Goal: Task Accomplishment & Management: Manage account settings

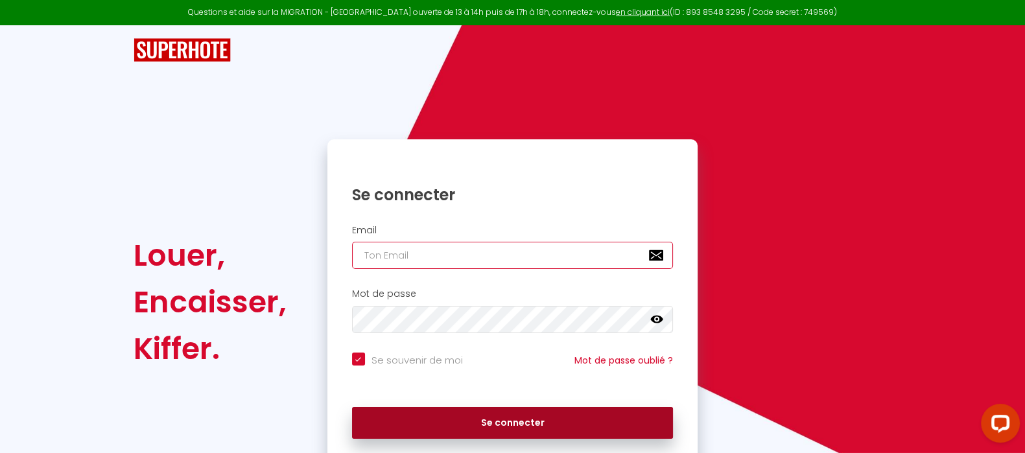
type input "[EMAIL_ADDRESS][DOMAIN_NAME]"
click at [518, 434] on button "Se connecter" at bounding box center [512, 423] width 321 height 32
checkbox input "true"
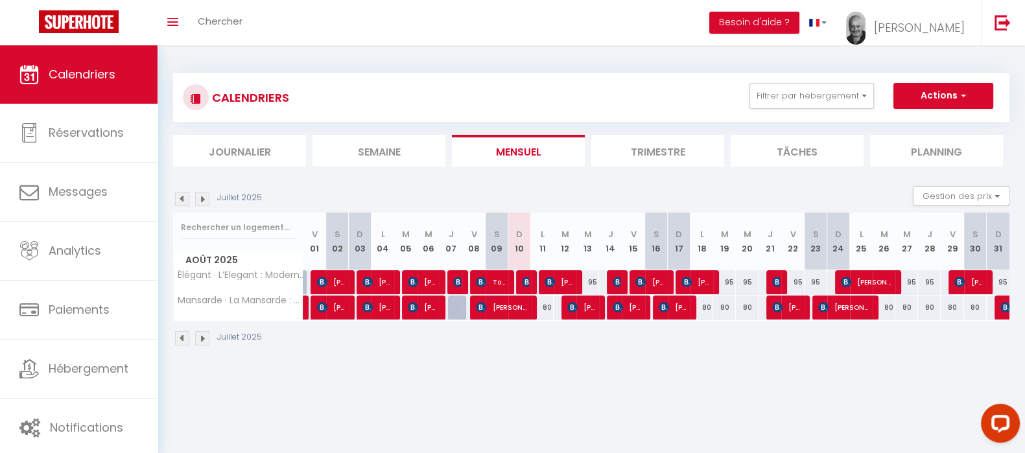
click at [658, 145] on li "Trimestre" at bounding box center [657, 151] width 133 height 32
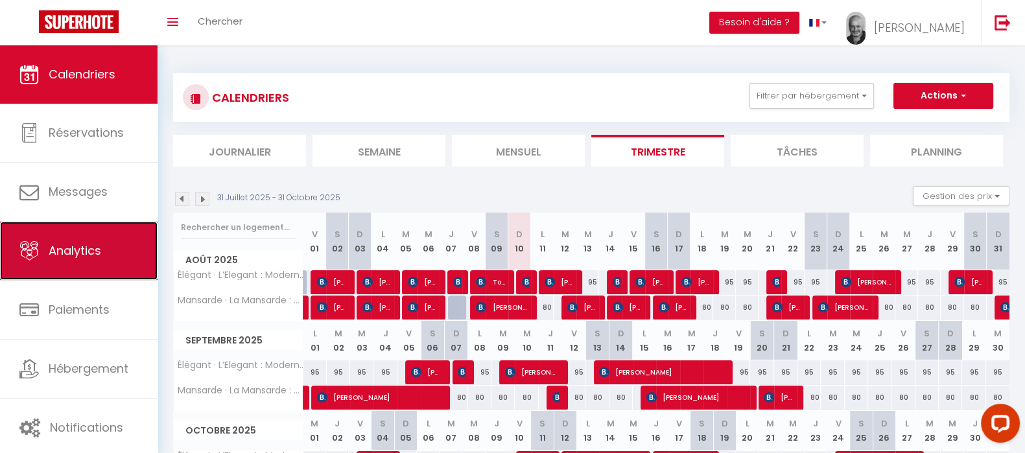
click at [64, 260] on link "Analytics" at bounding box center [78, 251] width 157 height 58
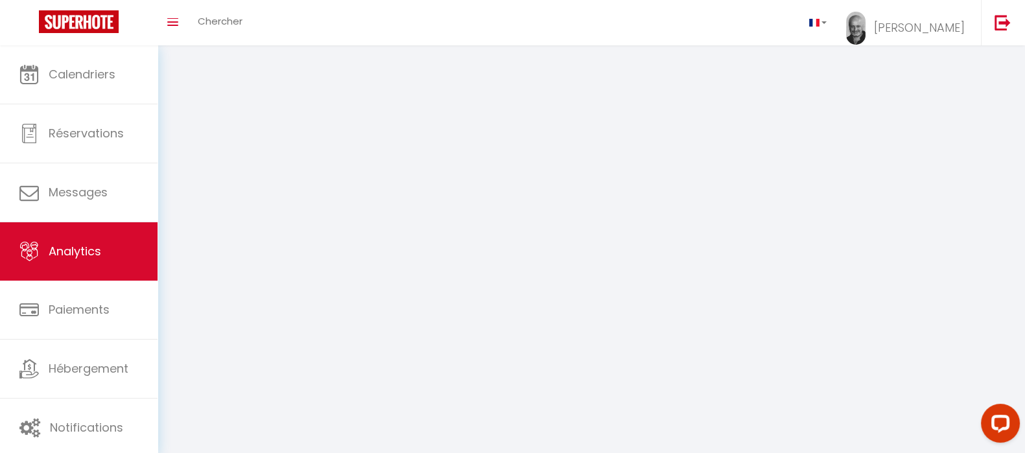
select select "2025"
select select "8"
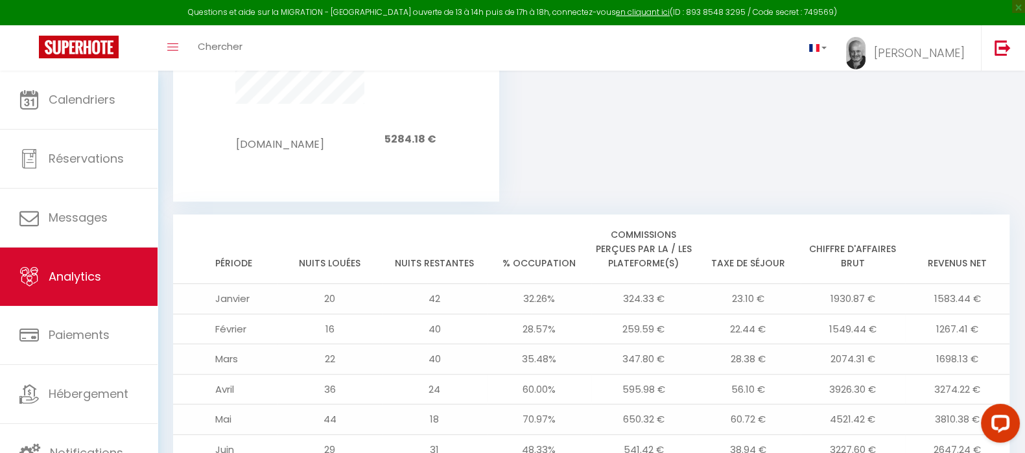
scroll to position [1133, 0]
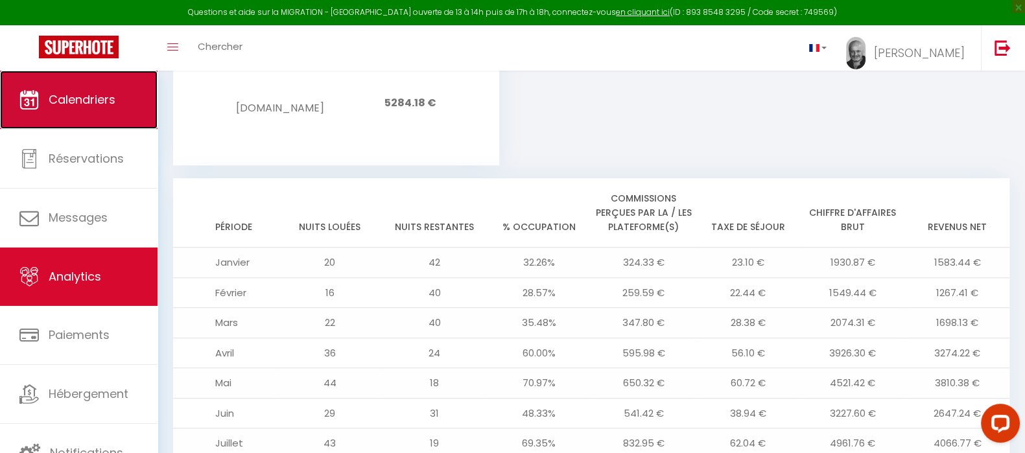
click at [64, 98] on span "Calendriers" at bounding box center [82, 99] width 67 height 16
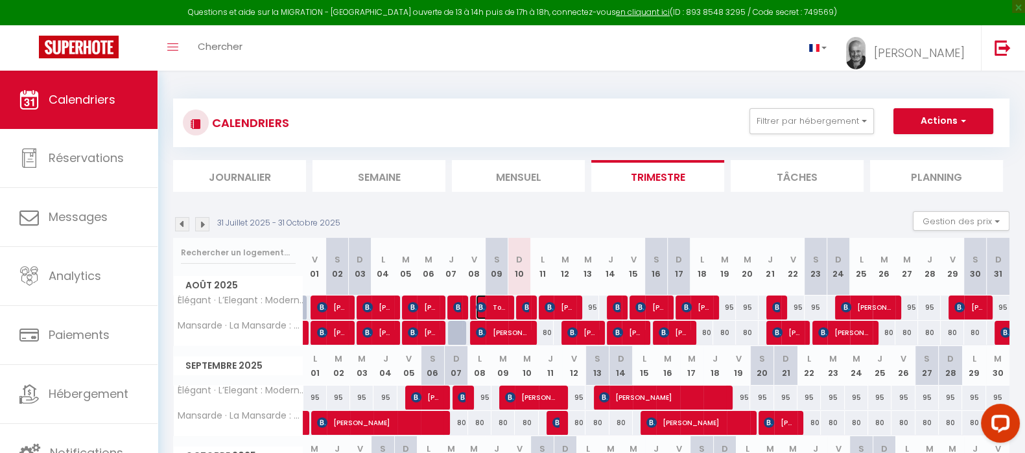
click at [493, 308] on span "Toufik El Mouatassim" at bounding box center [491, 307] width 30 height 25
select select "OK"
select select "0"
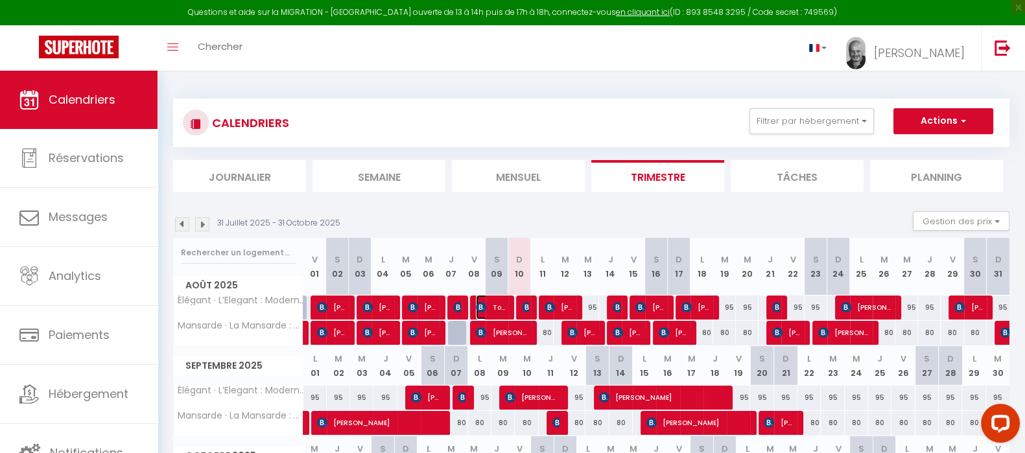
select select "1"
select select
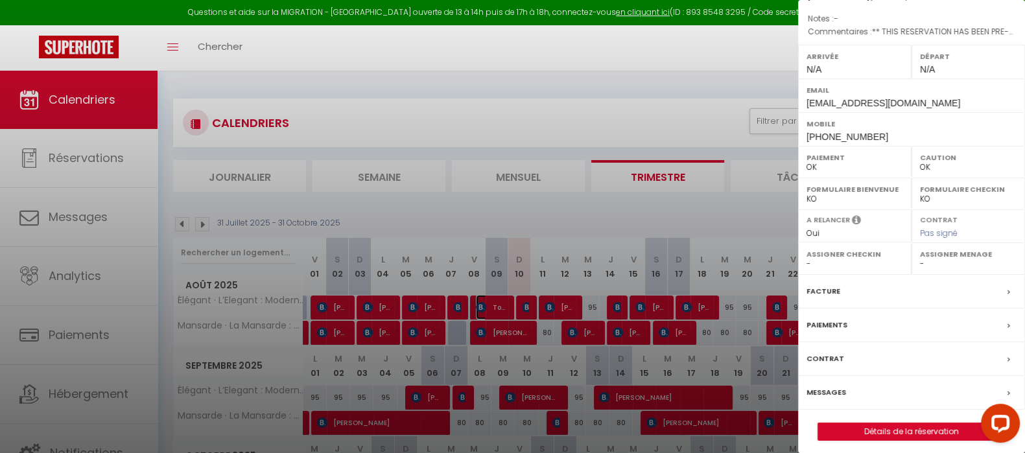
scroll to position [182, 0]
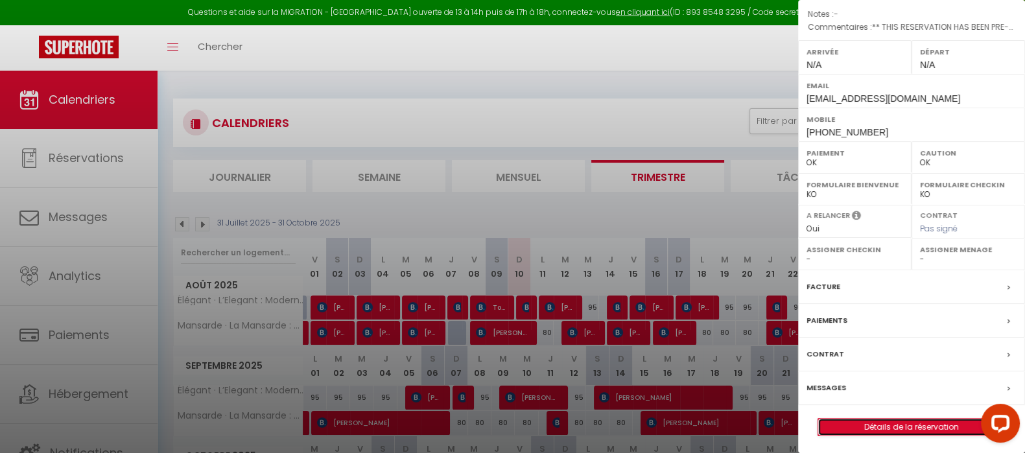
click at [910, 420] on link "Détails de la réservation" at bounding box center [911, 427] width 187 height 17
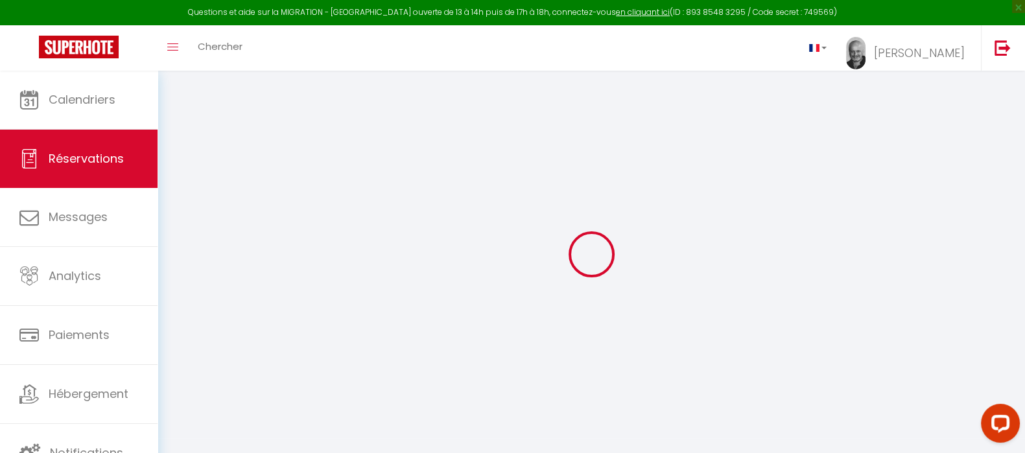
type input "Toufik"
type input "El Mouatassim"
type input "[EMAIL_ADDRESS][DOMAIN_NAME]"
type input "[PHONE_NUMBER]"
type input "94140"
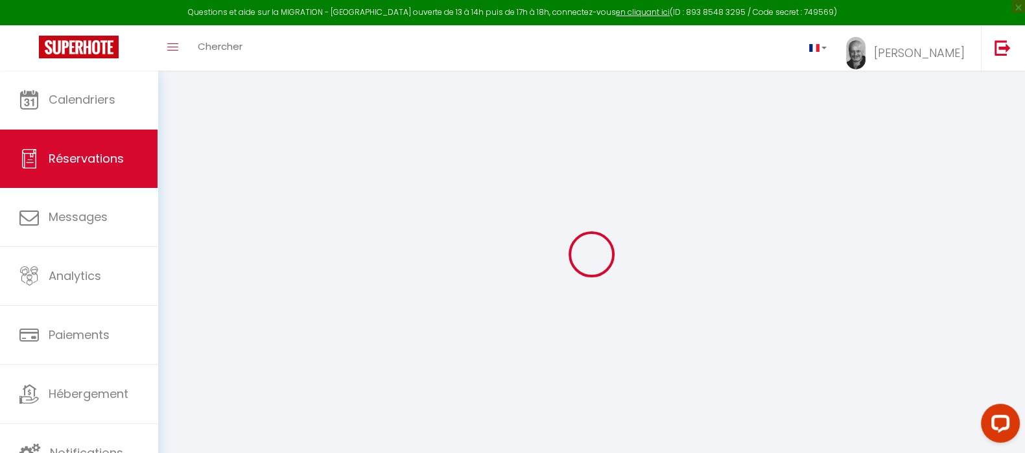
type input "[STREET_ADDRESS][PERSON_NAME]"
type input "[GEOGRAPHIC_DATA]"
select select "FR"
type input "36.28"
type input "3.02"
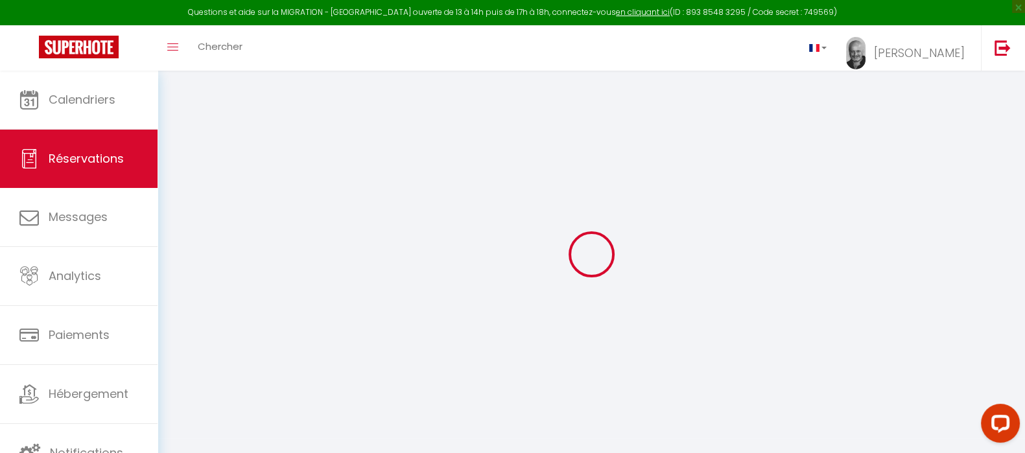
select select "43427"
select select "1"
select select
type input "2"
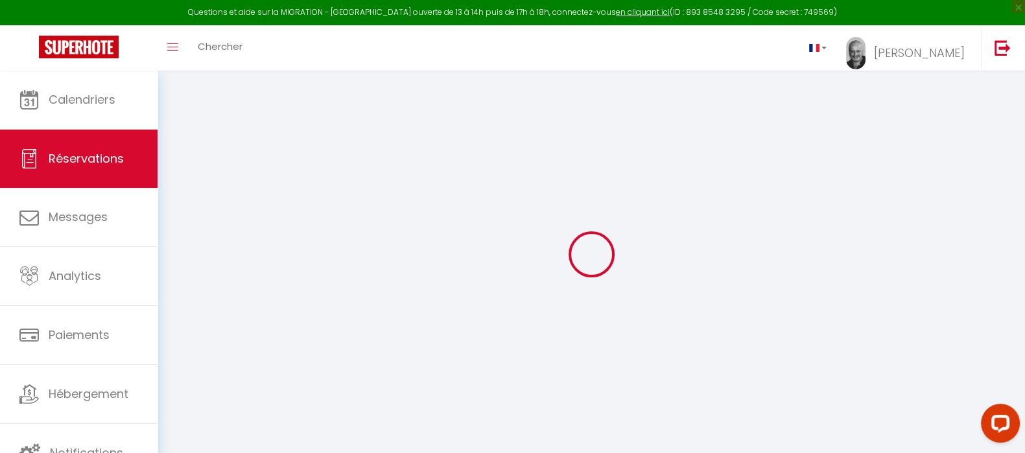
select select "12"
select select "15"
type input "174.42"
checkbox input "false"
select select "2"
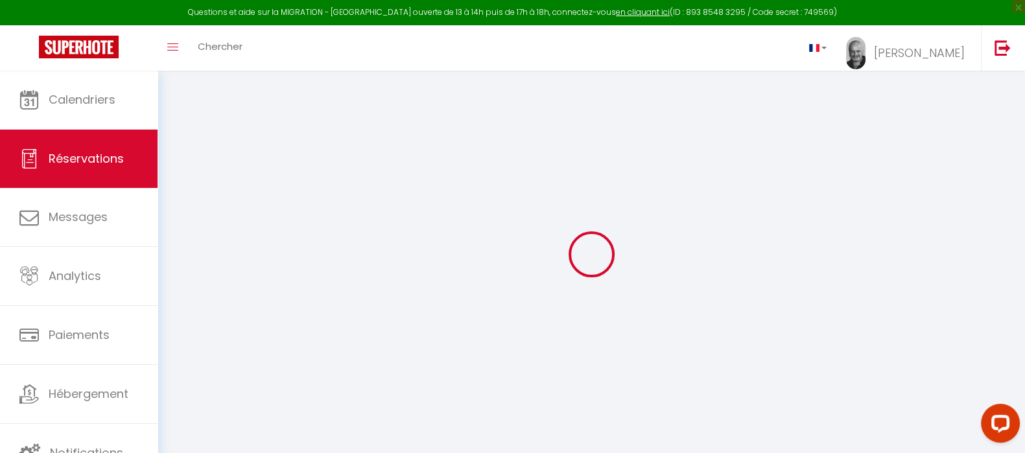
type input "0"
select select
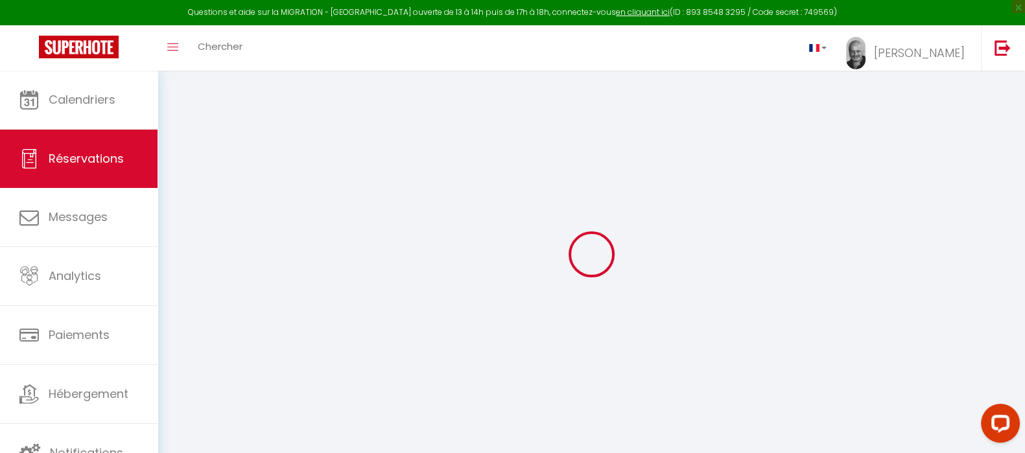
checkbox input "false"
select select
checkbox input "false"
select select
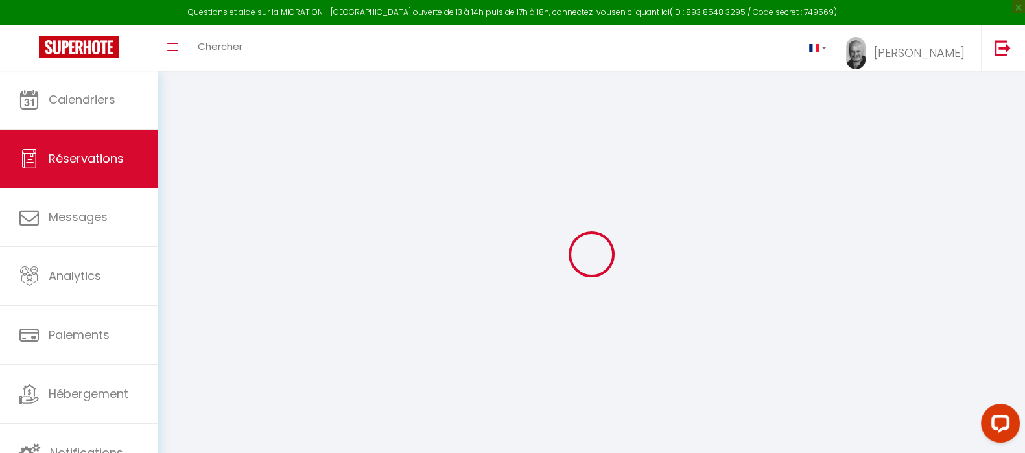
select select
checkbox input "false"
select select
checkbox input "false"
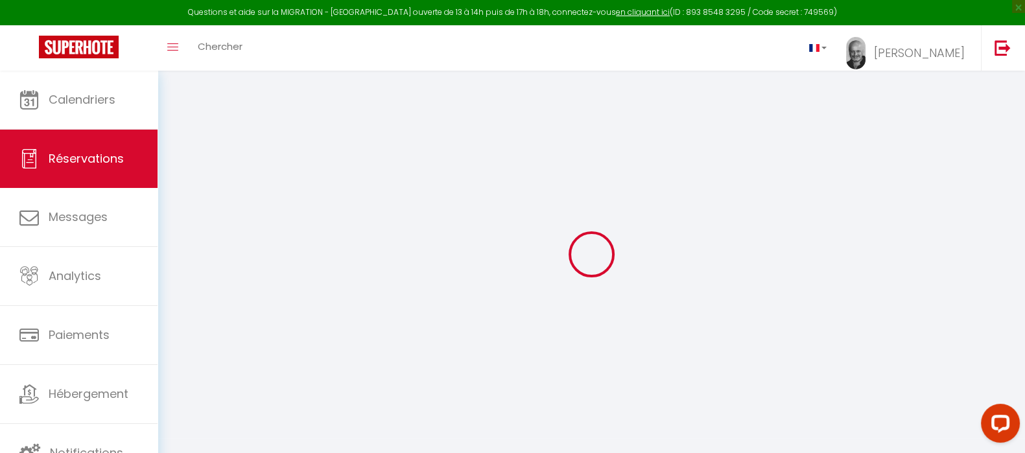
type textarea "** THIS RESERVATION HAS BEEN PRE-PAID ** BOOKING NOTE : Payment charge is EUR 3…"
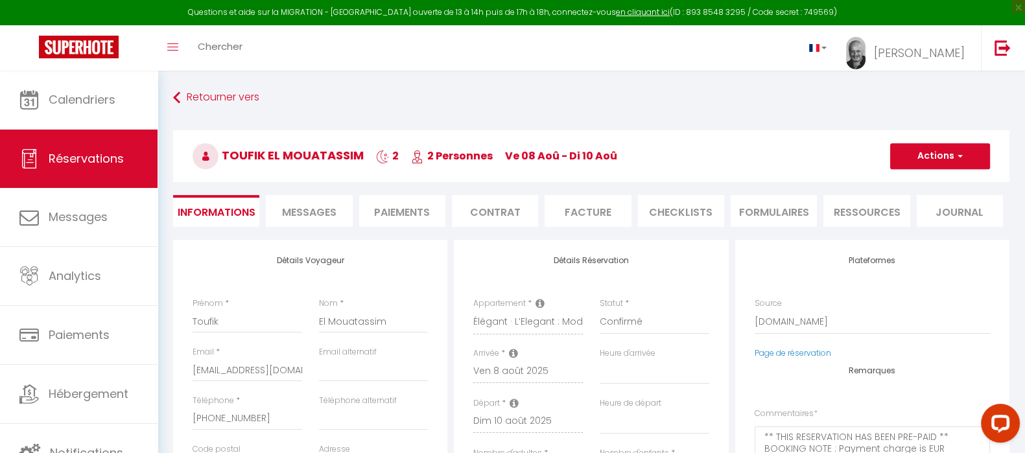
type input "39"
type input "2.64"
select select
checkbox input "false"
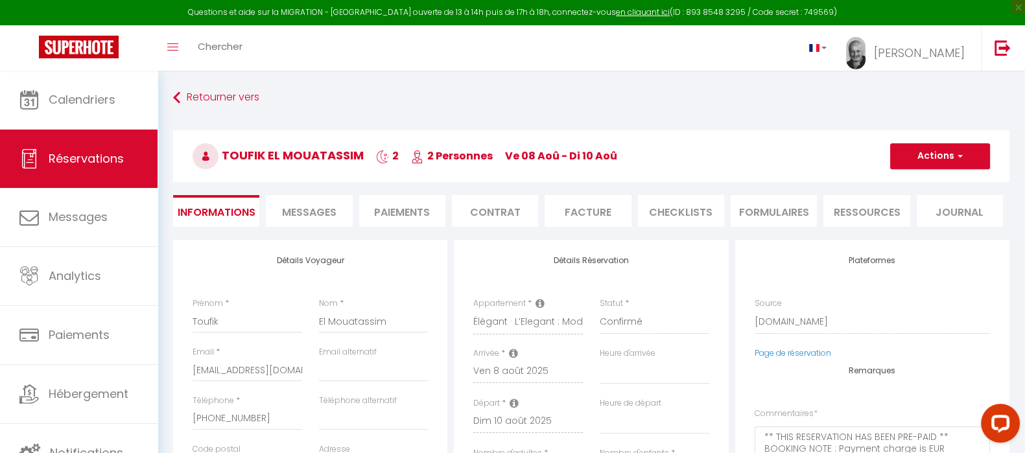
select select
click at [309, 212] on span "Messages" at bounding box center [309, 212] width 54 height 15
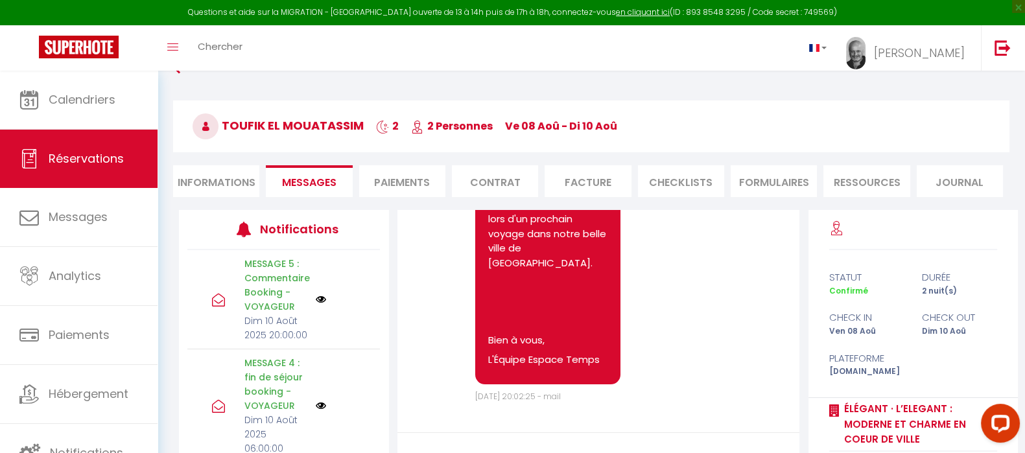
scroll to position [157, 0]
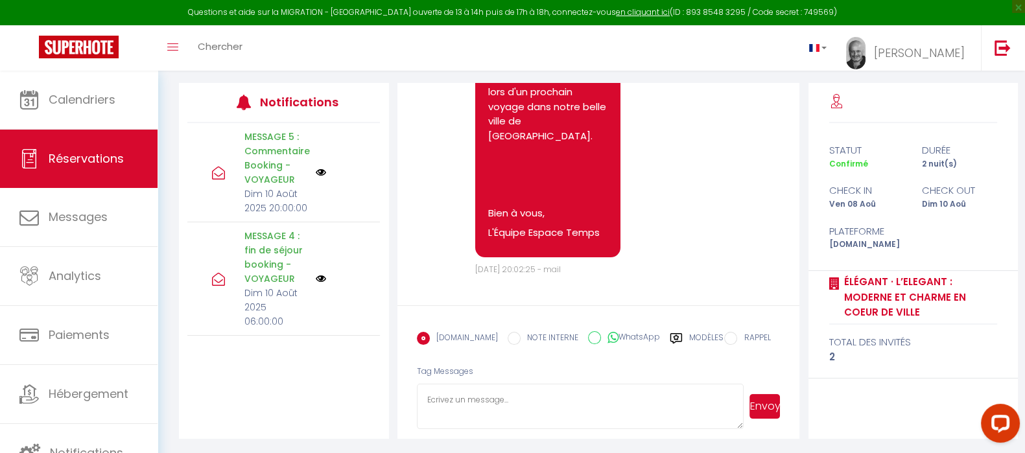
click at [588, 337] on input "WhatsApp" at bounding box center [594, 337] width 13 height 13
radio input "true"
radio input "false"
click at [460, 393] on textarea at bounding box center [580, 406] width 327 height 45
type textarea "de"
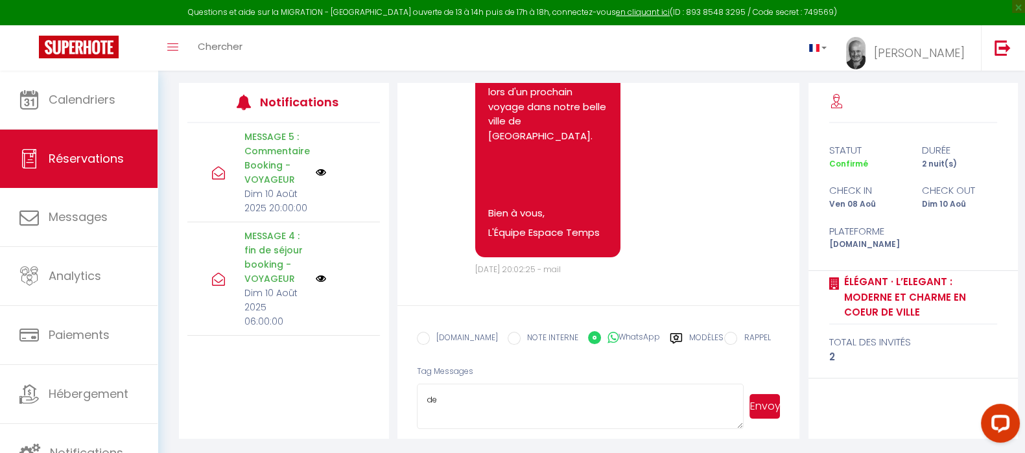
click at [761, 406] on button "Envoyer" at bounding box center [764, 406] width 31 height 25
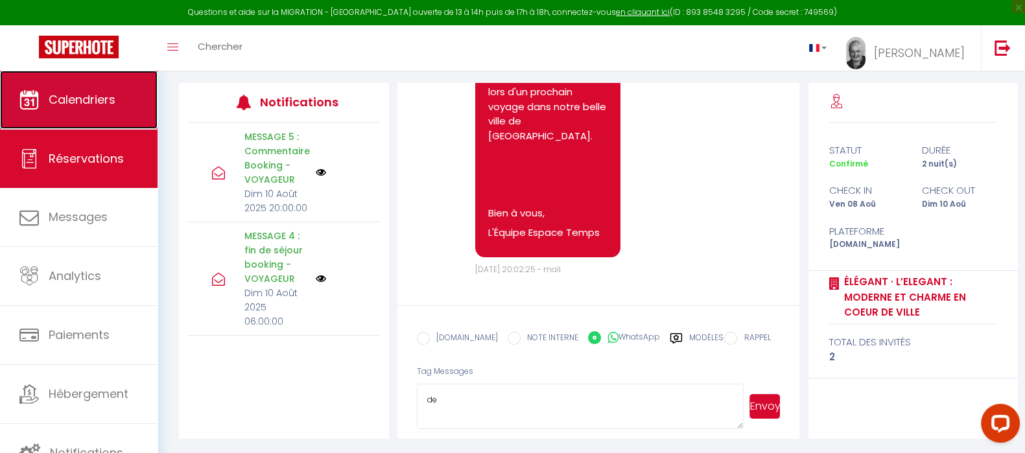
click at [38, 93] on icon at bounding box center [28, 99] width 19 height 19
